Goal: Find specific page/section: Find specific page/section

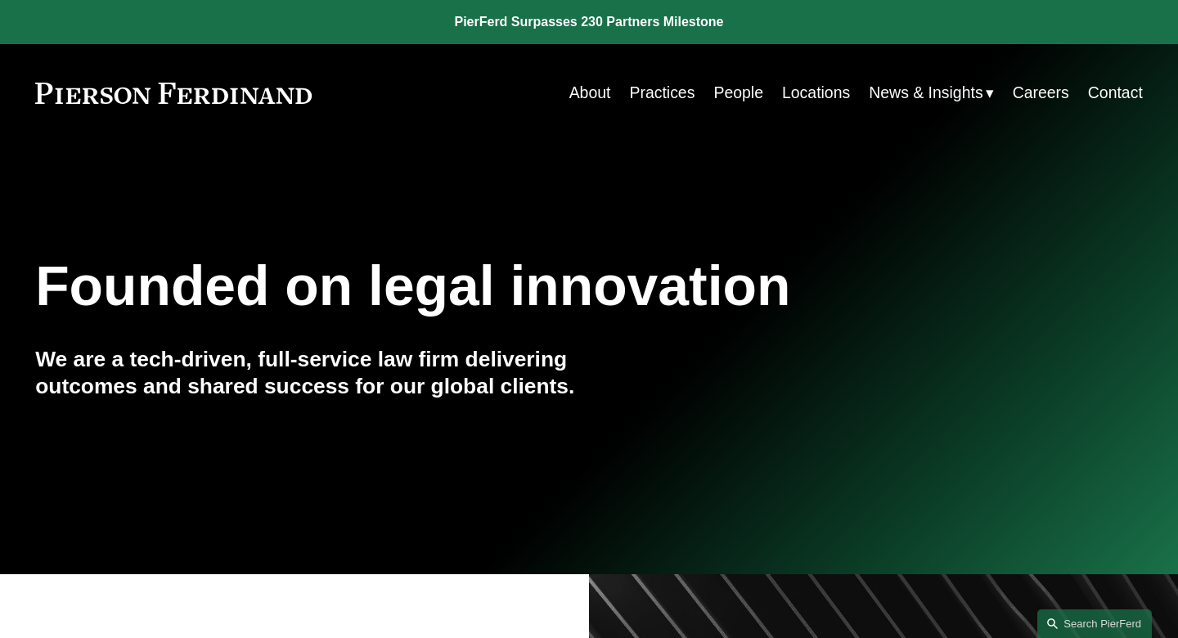
click at [747, 94] on link "People" at bounding box center [738, 93] width 50 height 32
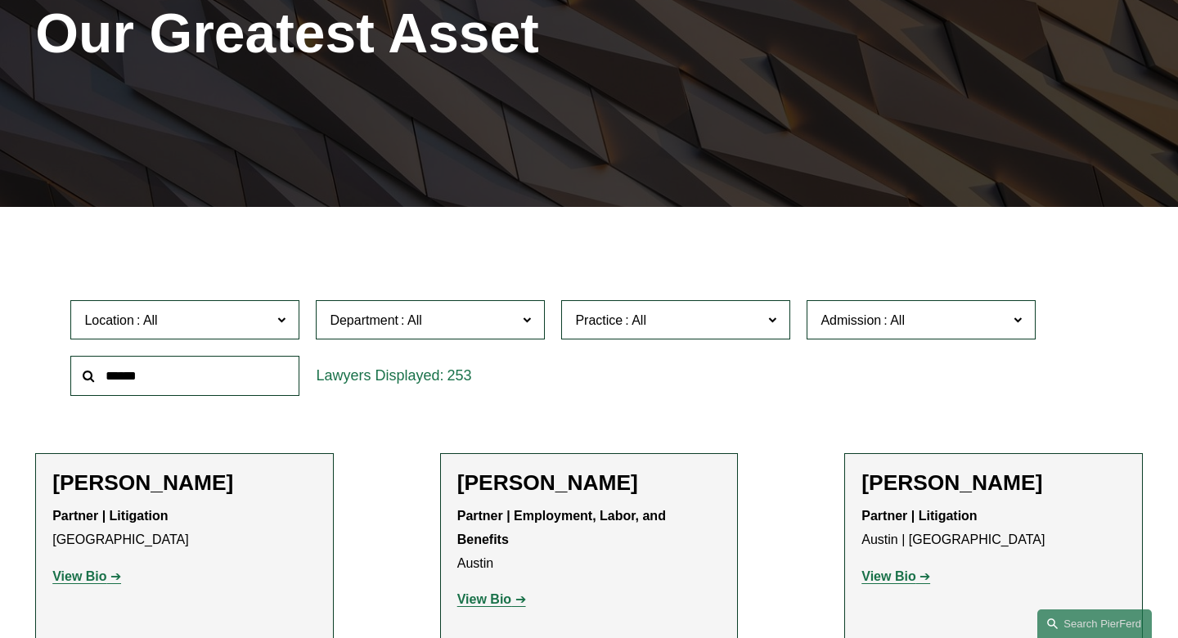
scroll to position [262, 0]
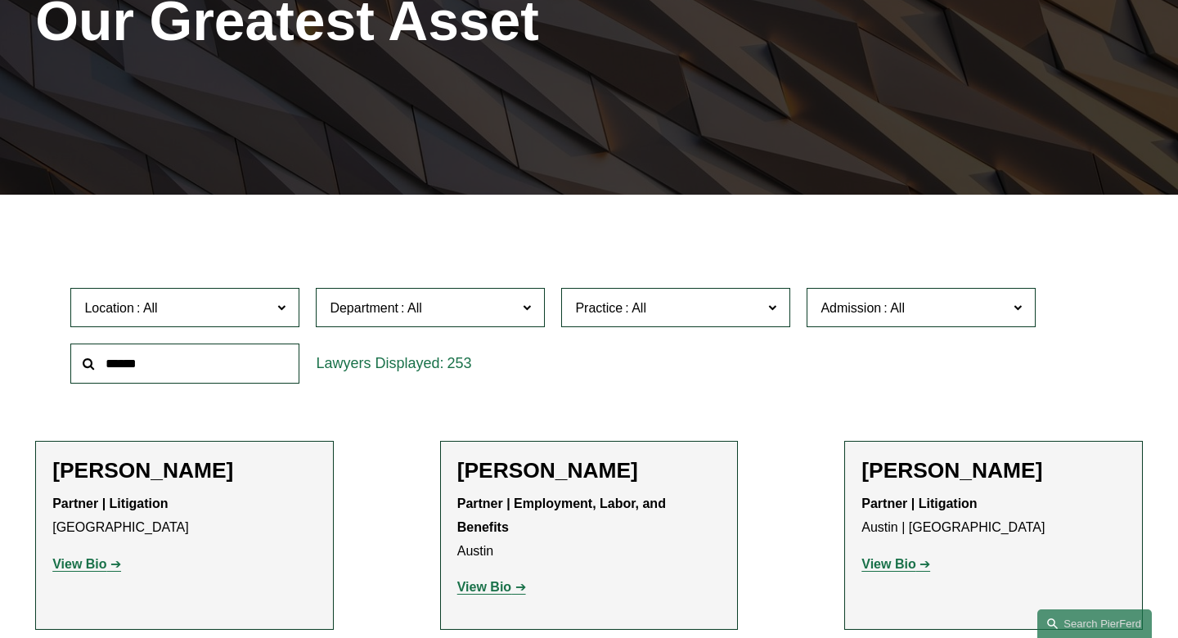
click at [242, 359] on input "text" at bounding box center [184, 364] width 229 height 40
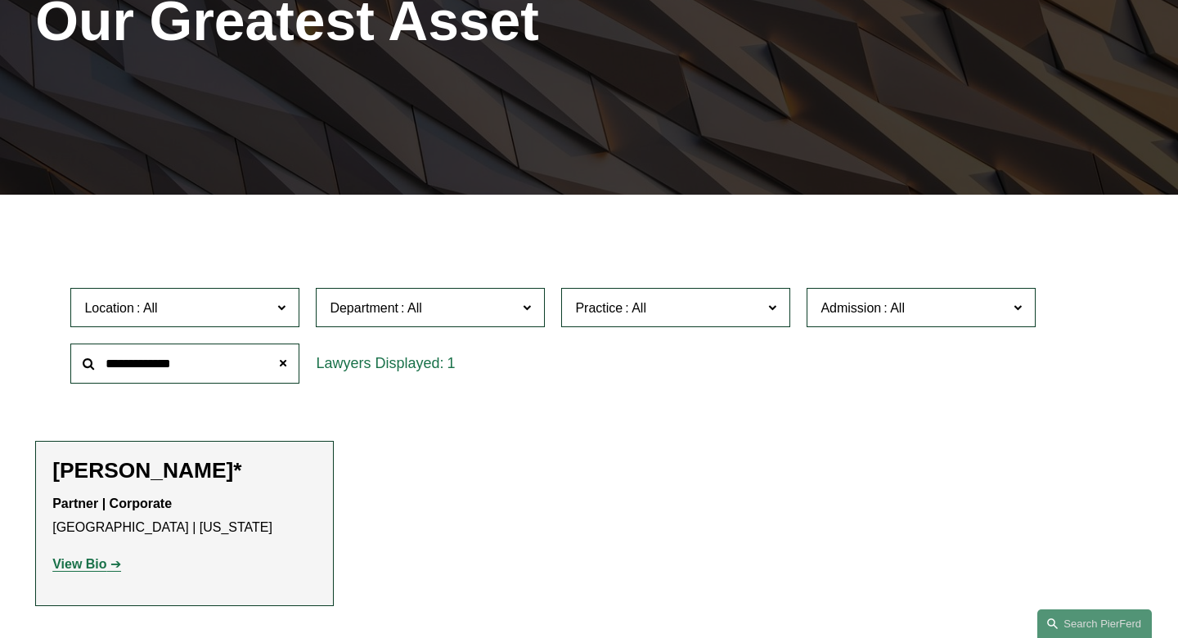
type input "**********"
click at [135, 469] on h2 "[PERSON_NAME]*" at bounding box center [184, 471] width 264 height 26
click at [83, 563] on strong "View Bio" at bounding box center [79, 564] width 54 height 14
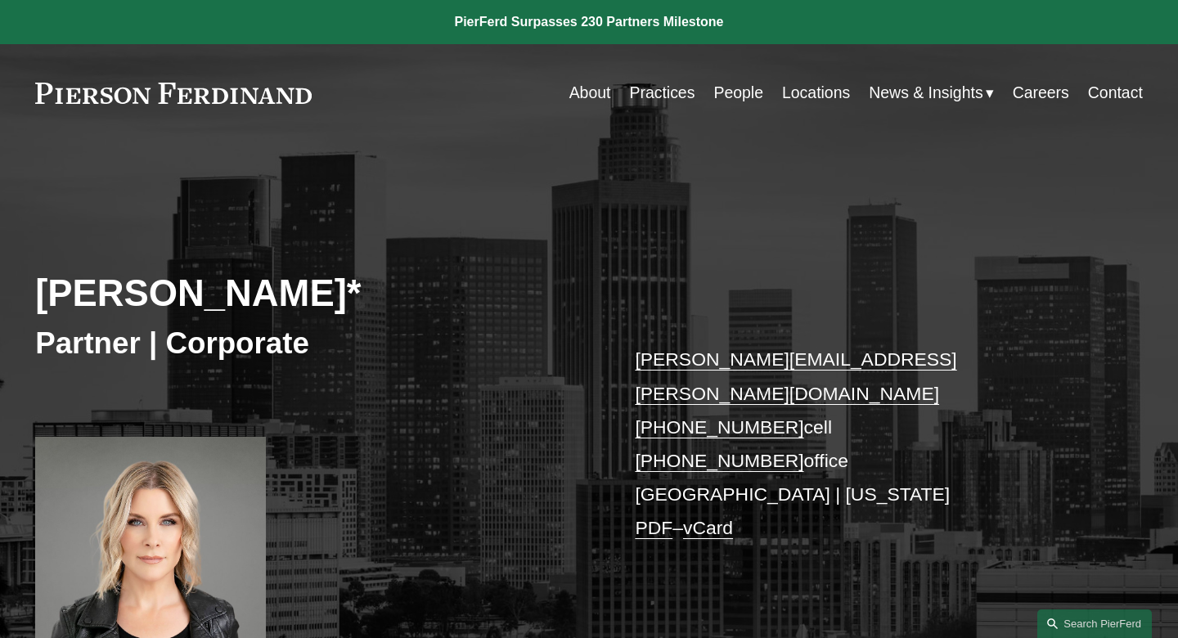
click at [578, 92] on link "About" at bounding box center [590, 93] width 42 height 32
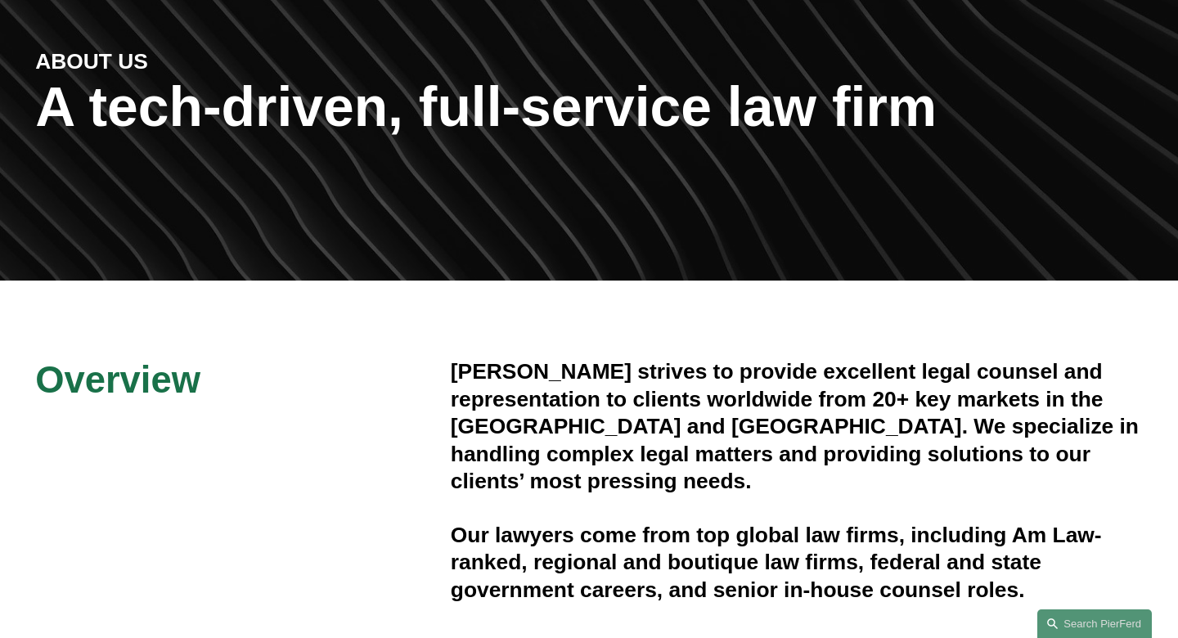
scroll to position [176, 0]
